Goal: Information Seeking & Learning: Check status

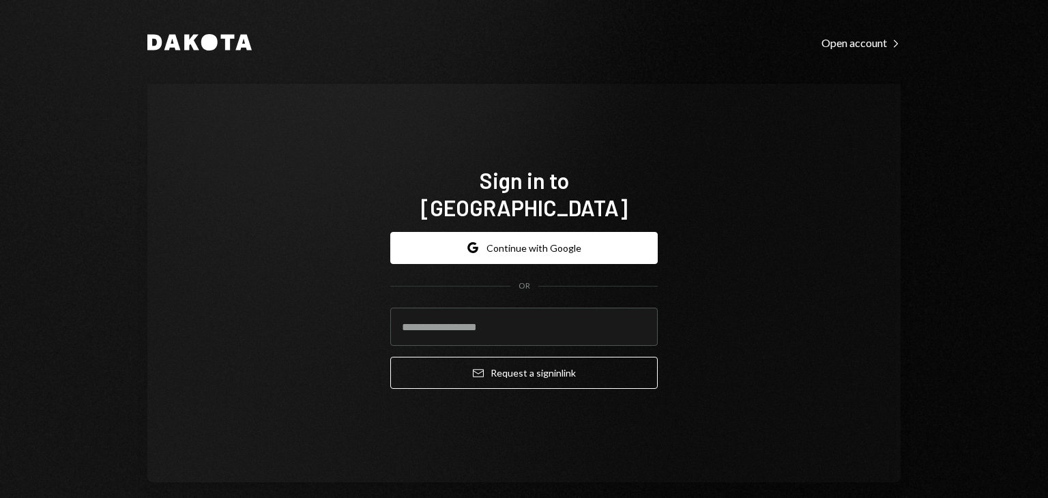
click at [418, 221] on div "Google Continue with Google OR Email Request a sign in link" at bounding box center [524, 310] width 268 height 179
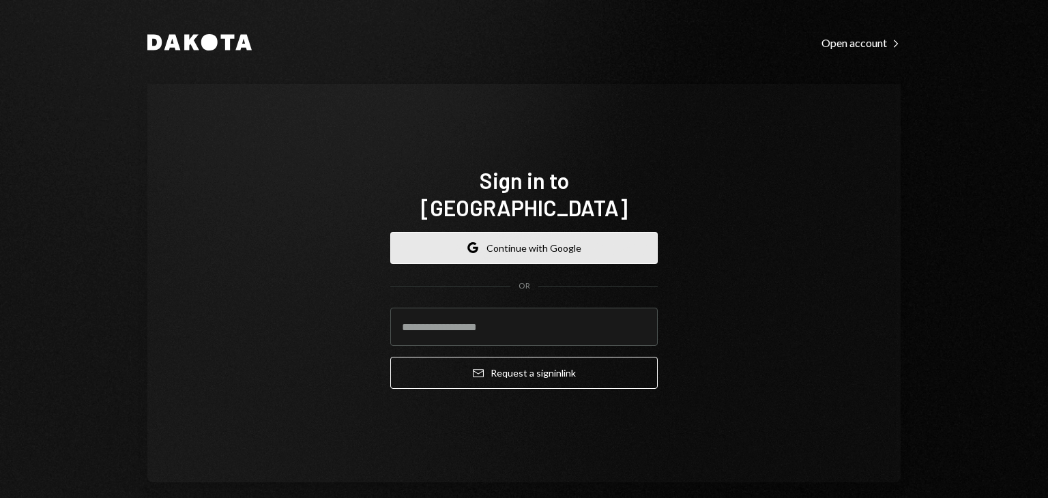
click at [418, 232] on button "Google Continue with Google" at bounding box center [524, 248] width 268 height 32
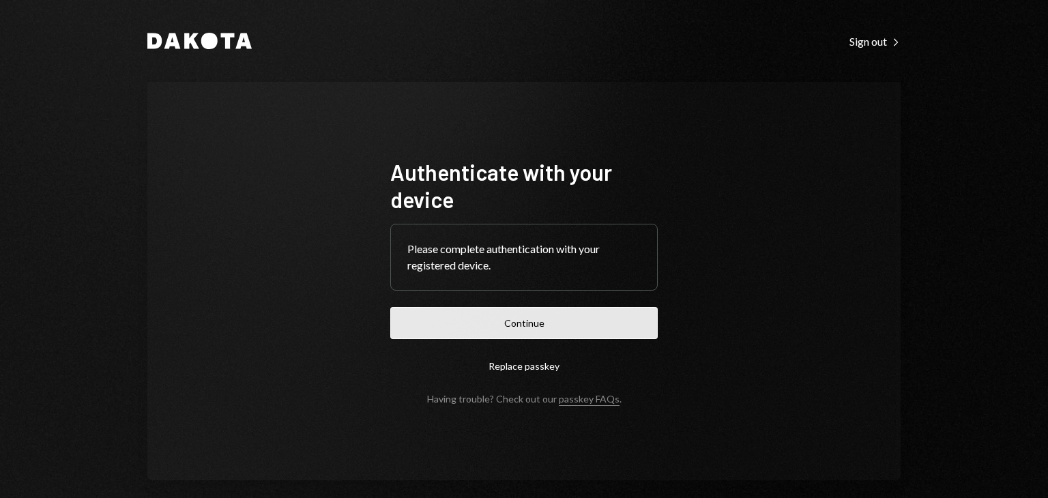
click at [519, 324] on button "Continue" at bounding box center [524, 323] width 268 height 32
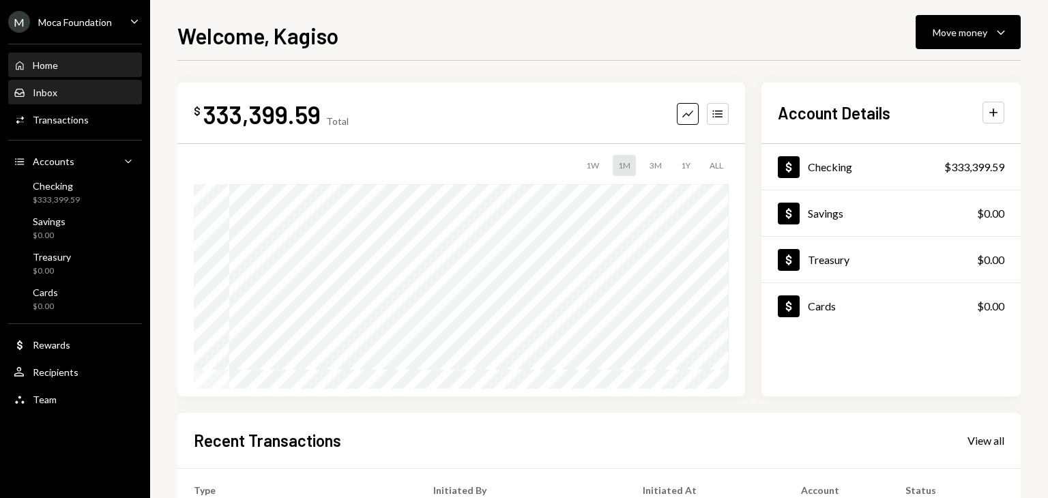
click at [96, 88] on div "Inbox Inbox" at bounding box center [75, 93] width 123 height 12
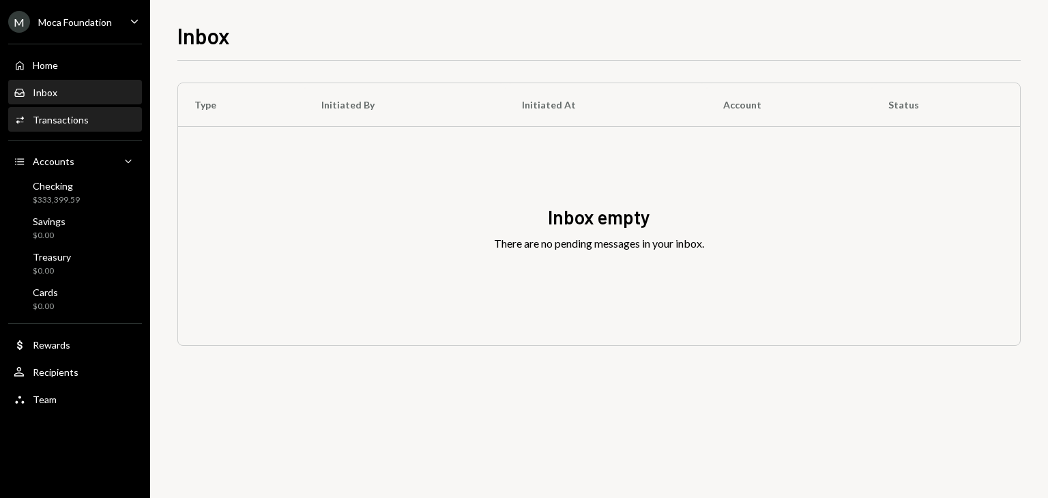
click at [106, 126] on div "Activities Transactions" at bounding box center [75, 120] width 123 height 23
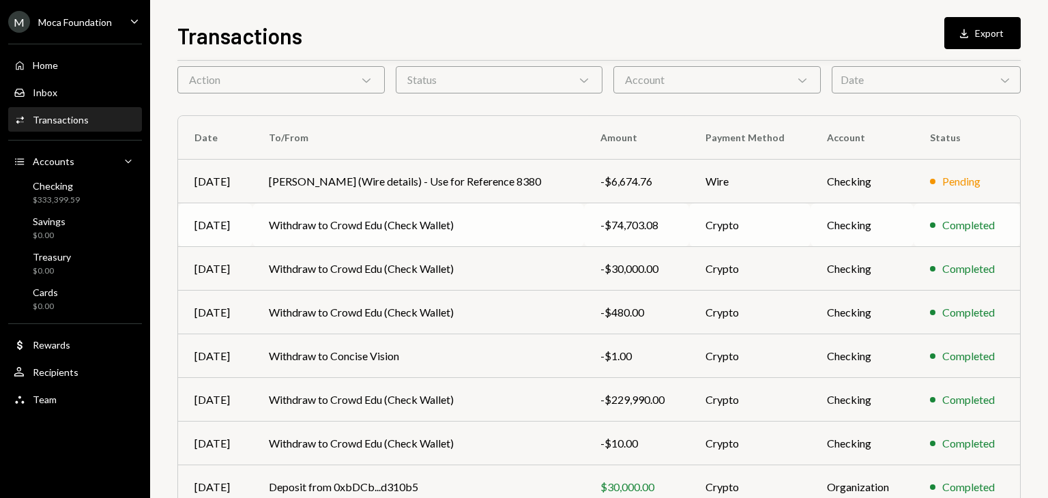
scroll to position [60, 0]
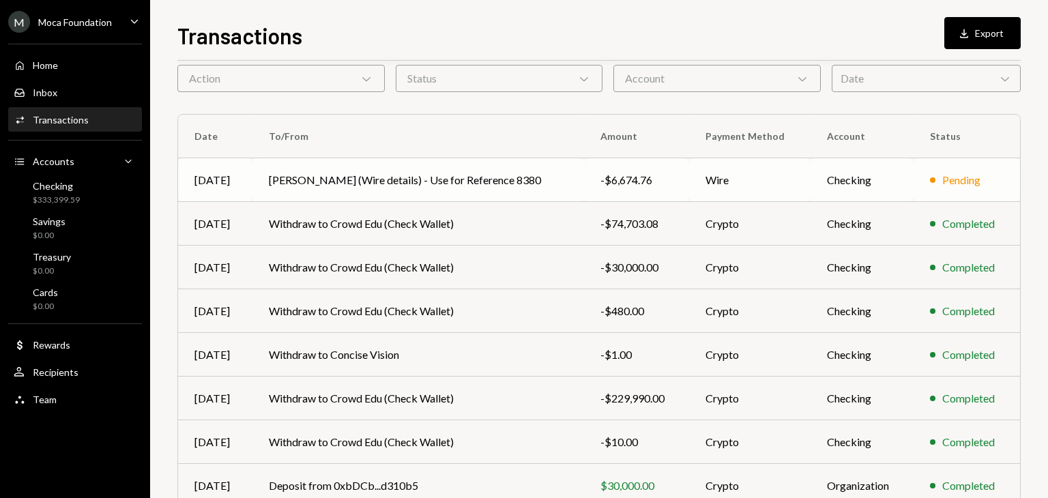
click at [502, 182] on td "[PERSON_NAME] (Wire details) - Use for Reference 8380" at bounding box center [419, 180] width 332 height 44
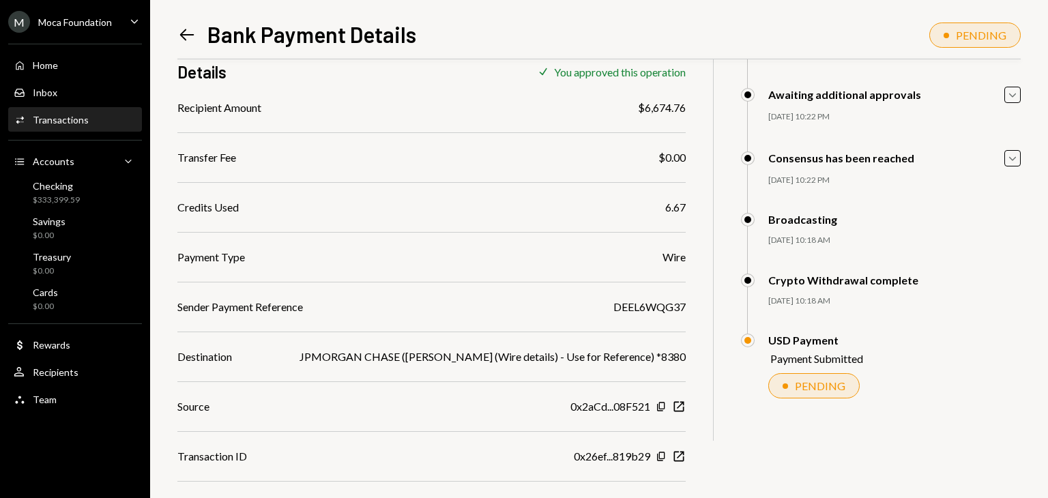
scroll to position [133, 0]
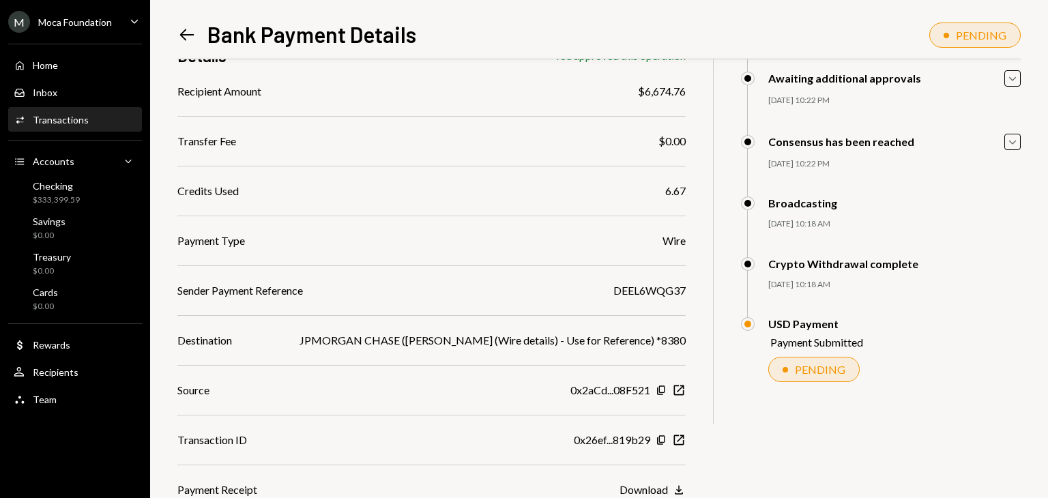
click at [186, 26] on icon "Left Arrow" at bounding box center [186, 34] width 19 height 19
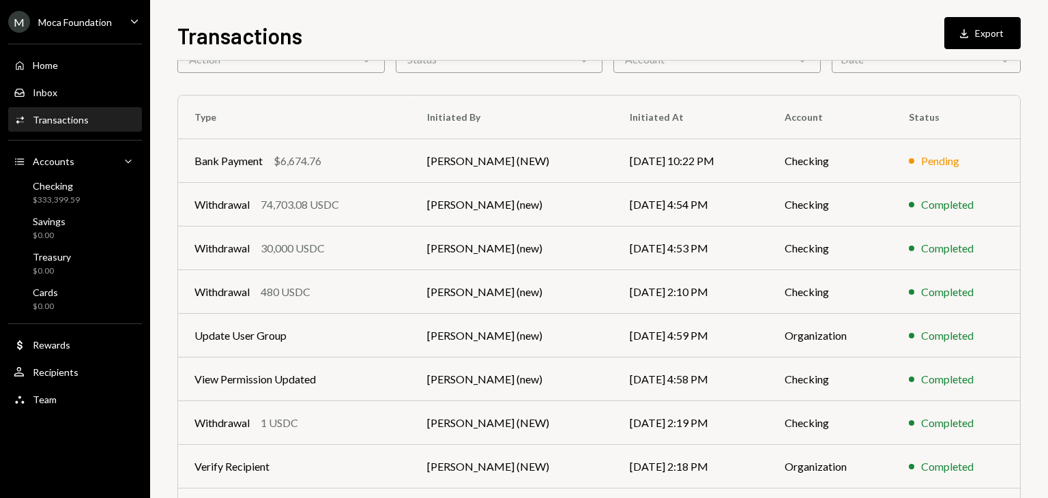
scroll to position [82, 0]
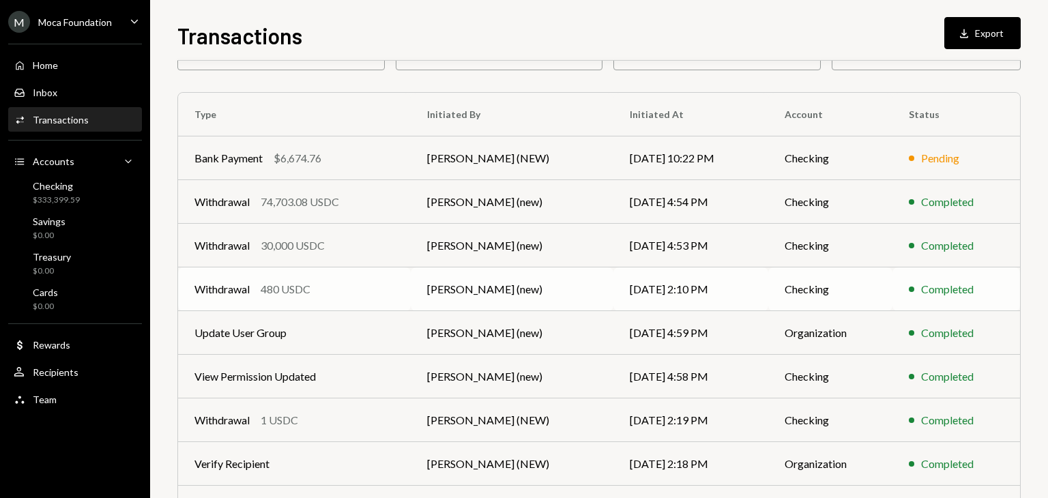
click at [333, 276] on td "Withdrawal 480 USDC" at bounding box center [294, 290] width 233 height 44
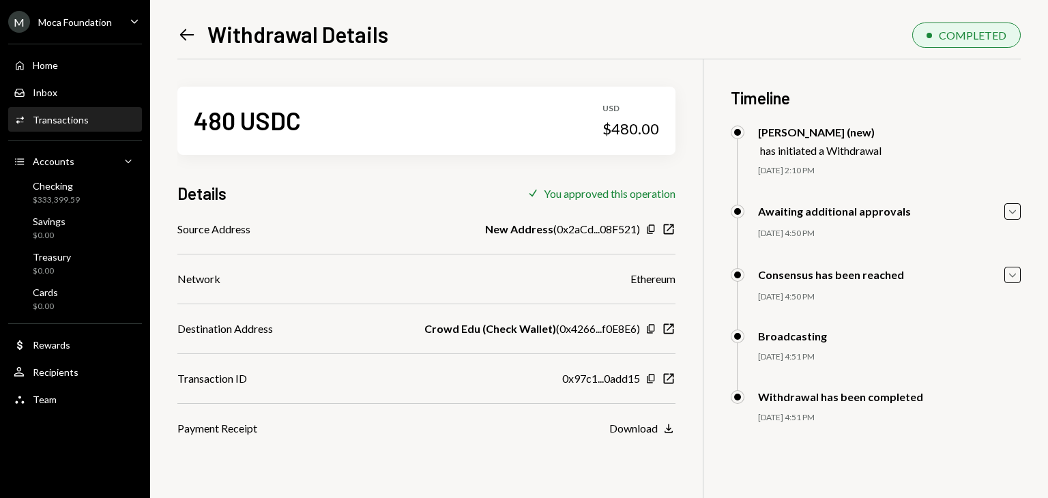
click at [184, 36] on icon "Left Arrow" at bounding box center [186, 34] width 19 height 19
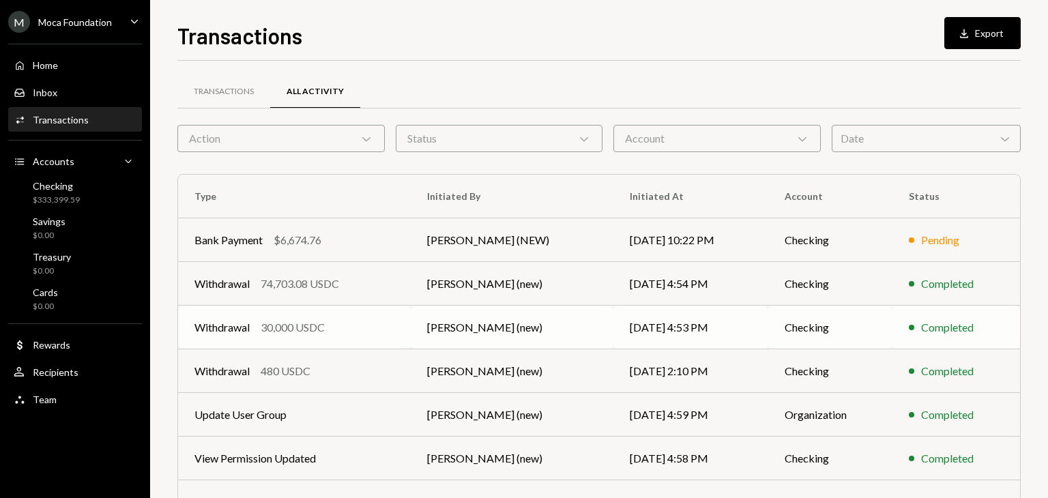
click at [544, 315] on td "[PERSON_NAME] (new)" at bounding box center [512, 328] width 203 height 44
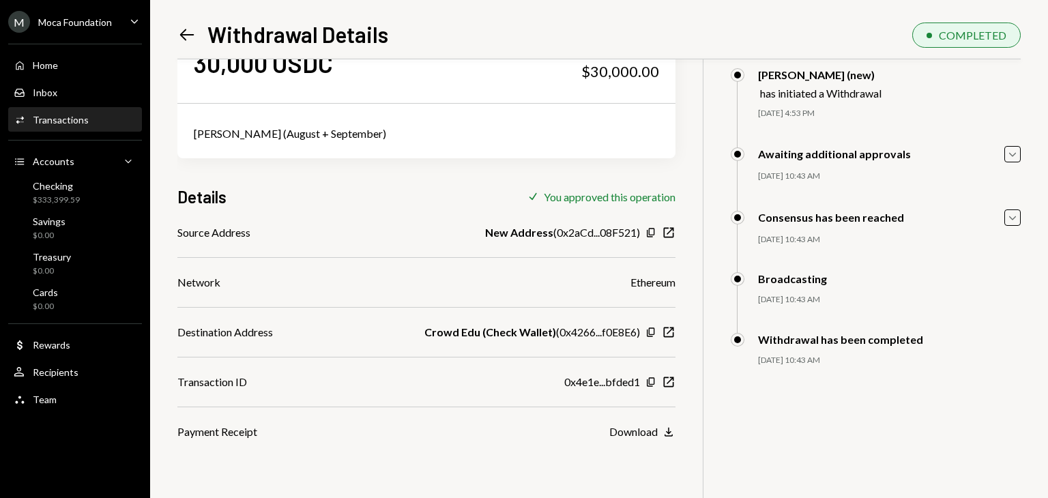
scroll to position [59, 0]
click at [668, 383] on icon "New Window" at bounding box center [669, 381] width 14 height 14
click at [187, 39] on icon "Left Arrow" at bounding box center [186, 34] width 19 height 19
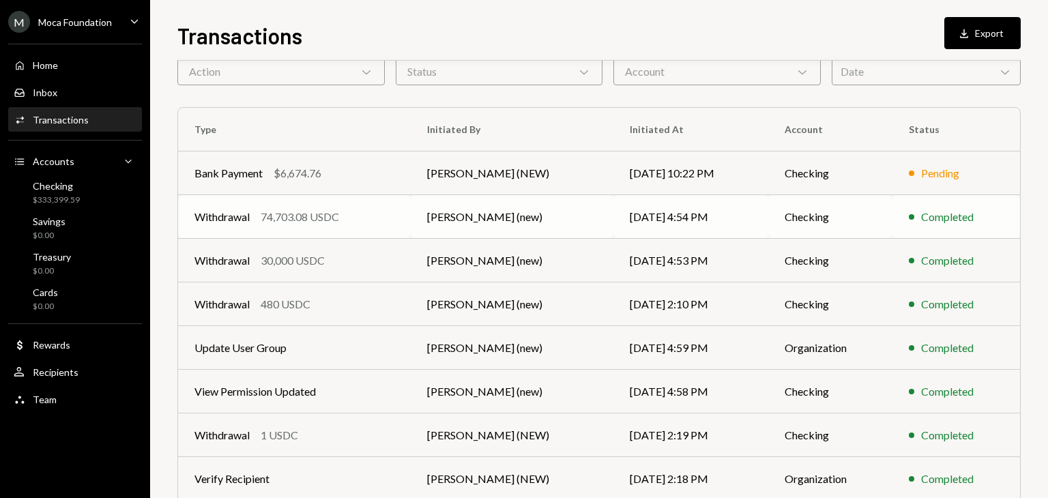
scroll to position [68, 0]
click at [371, 222] on div "Withdrawal 74,703.08 USDC" at bounding box center [295, 216] width 200 height 16
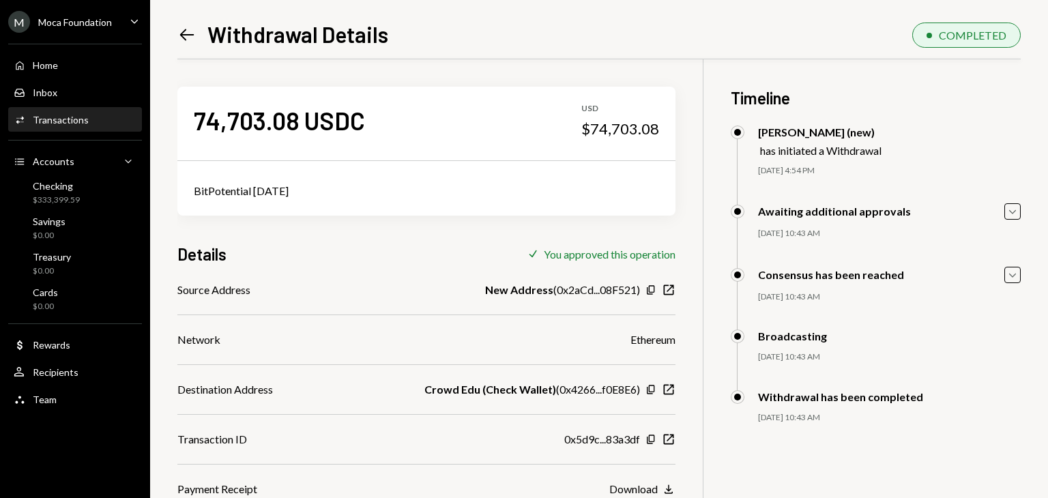
scroll to position [59, 0]
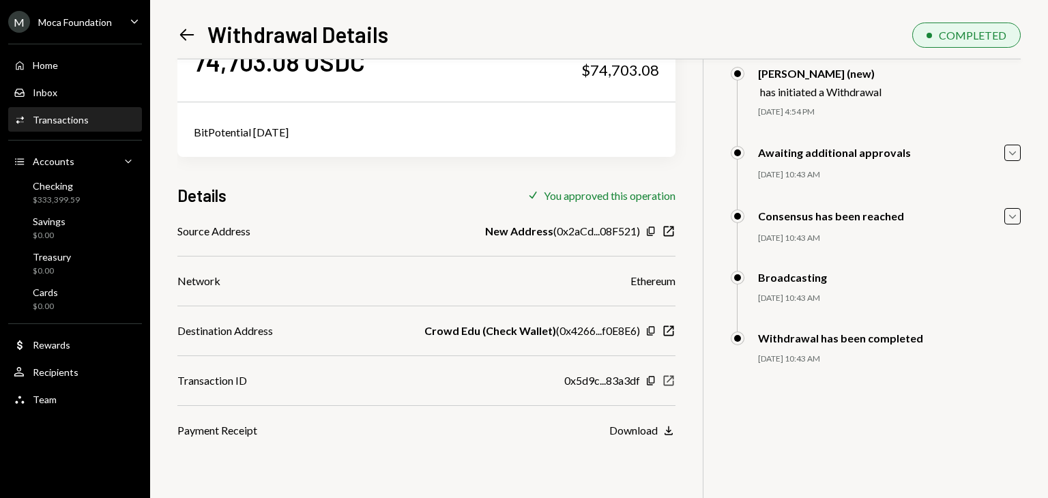
click at [673, 378] on icon "button" at bounding box center [669, 380] width 10 height 10
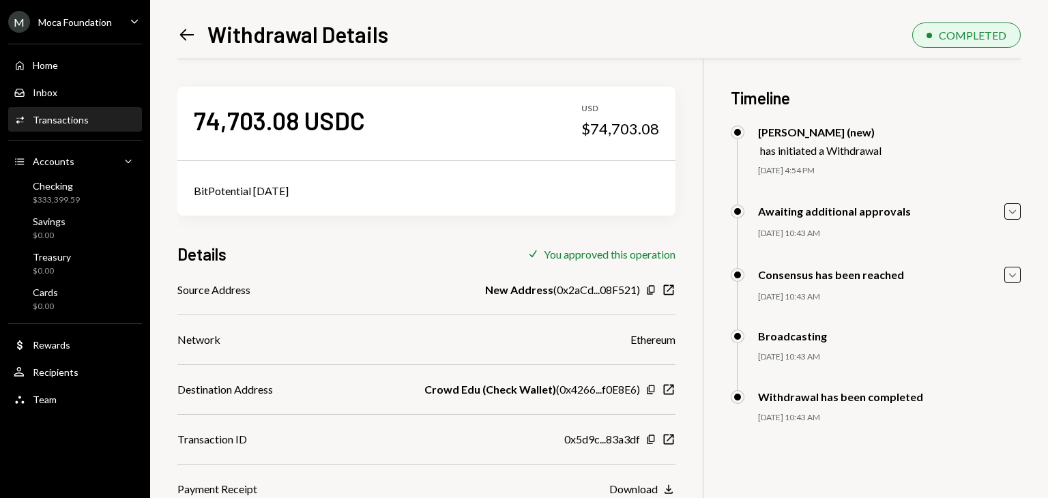
scroll to position [59, 0]
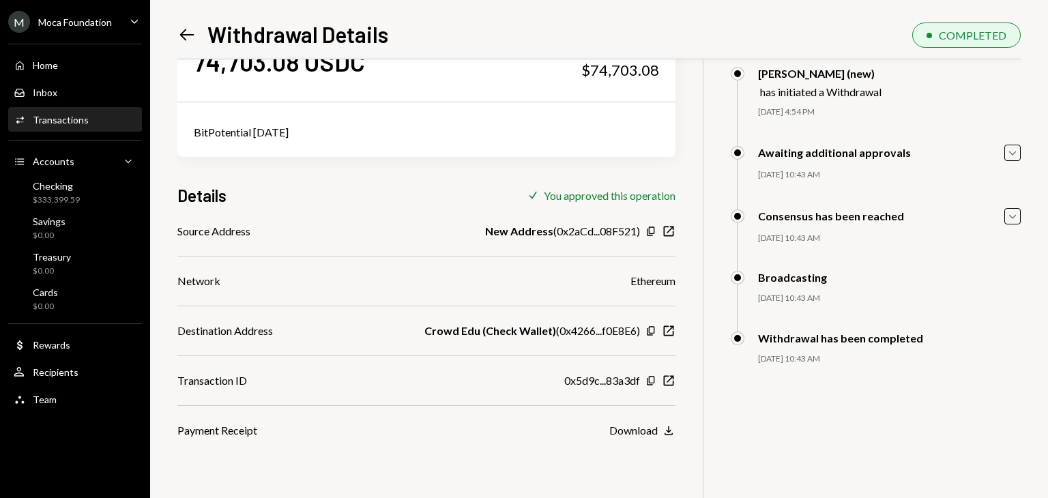
click at [185, 28] on icon "Left Arrow" at bounding box center [186, 34] width 19 height 19
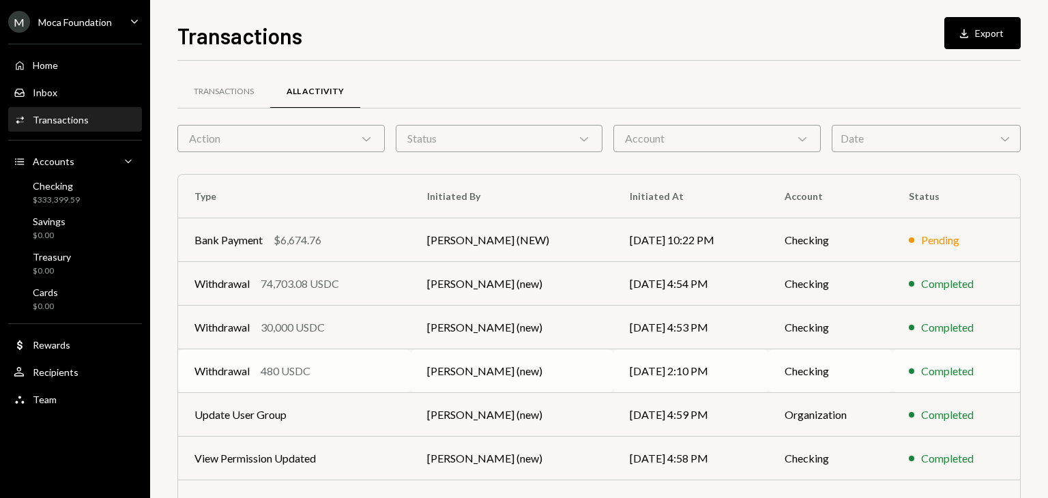
click at [366, 364] on div "Withdrawal 480 USDC" at bounding box center [295, 371] width 200 height 16
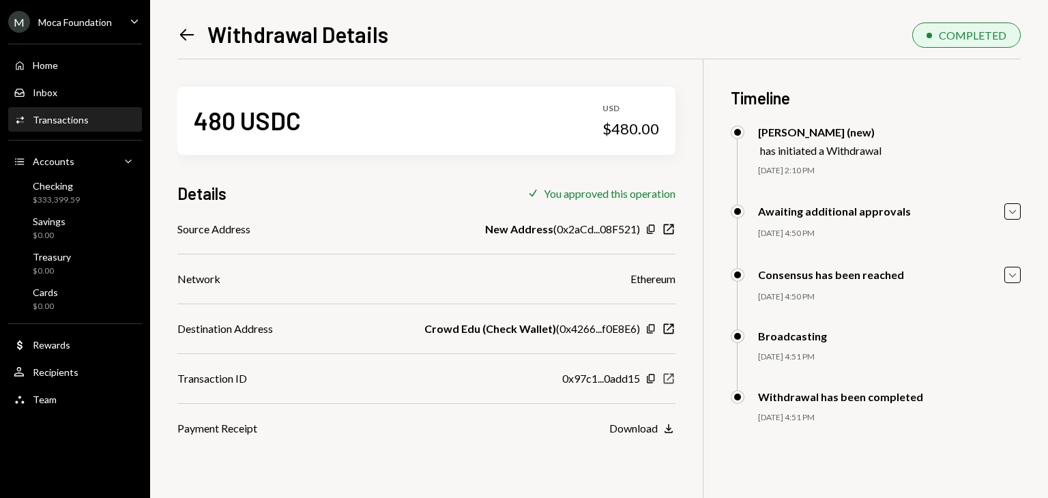
click at [665, 380] on icon "New Window" at bounding box center [669, 379] width 14 height 14
